Goal: Find specific page/section: Find specific page/section

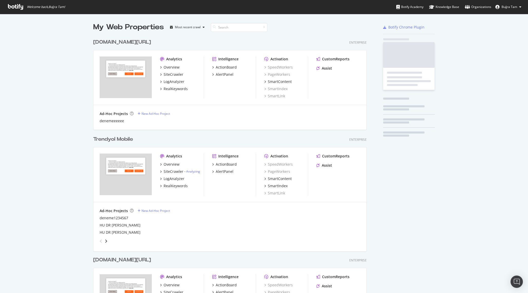
scroll to position [740, 278]
